Goal: Find specific page/section: Find specific page/section

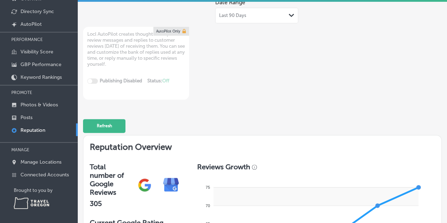
scroll to position [106, 0]
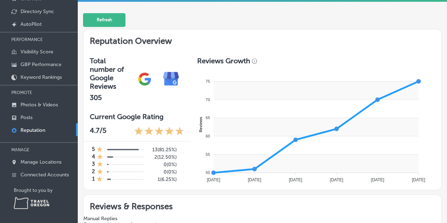
click at [40, 130] on p "Reputation" at bounding box center [33, 130] width 25 height 6
click at [34, 129] on p "Reputation" at bounding box center [33, 130] width 25 height 6
click at [45, 76] on p "Keyword Rankings" at bounding box center [41, 77] width 41 height 6
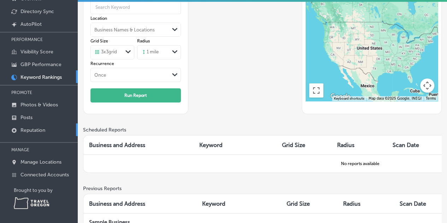
click at [32, 129] on p "Reputation" at bounding box center [33, 130] width 25 height 6
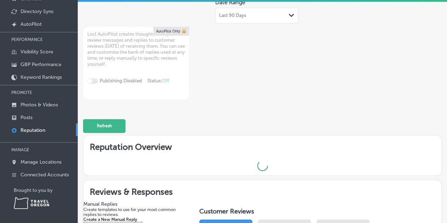
type textarea "x"
